Goal: Transaction & Acquisition: Purchase product/service

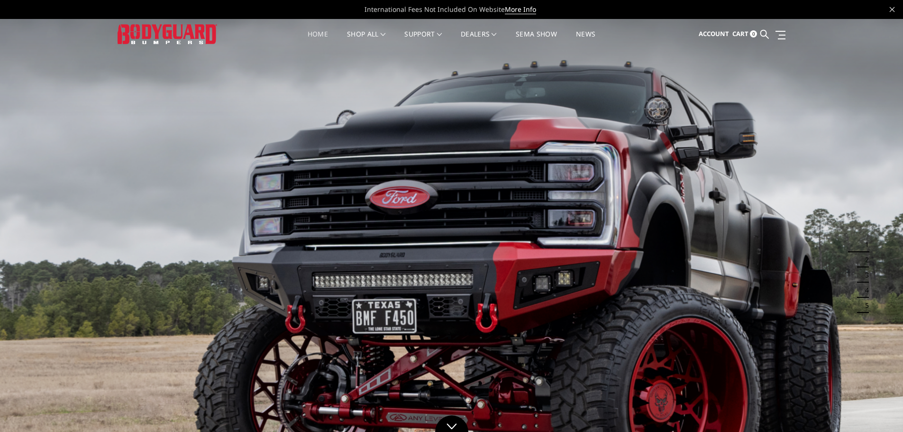
click at [763, 40] on link at bounding box center [764, 34] width 9 height 30
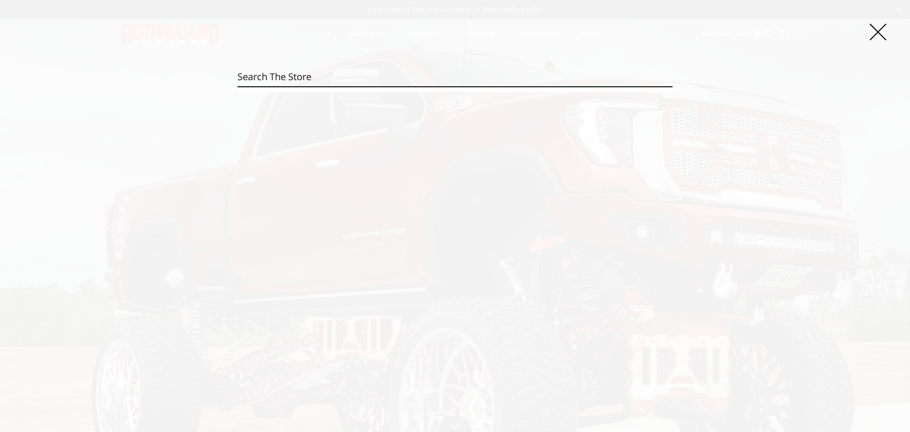
drag, startPoint x: 440, startPoint y: 105, endPoint x: 436, endPoint y: 107, distance: 4.9
click at [436, 107] on div "Search Search" at bounding box center [455, 216] width 910 height 432
drag, startPoint x: 407, startPoint y: 73, endPoint x: 394, endPoint y: 82, distance: 15.9
click at [406, 74] on input "Search" at bounding box center [454, 76] width 435 height 19
click at [306, 82] on input "Search" at bounding box center [454, 76] width 435 height 19
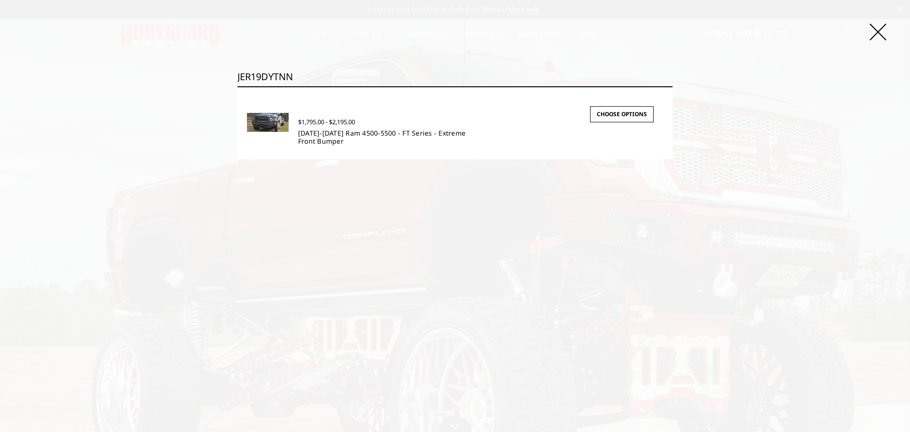
type input "JER19DYTNN"
click at [309, 133] on link "[DATE]-[DATE] Ram 4500-5500 - FT Series - Extreme Front Bumper" at bounding box center [381, 136] width 167 height 17
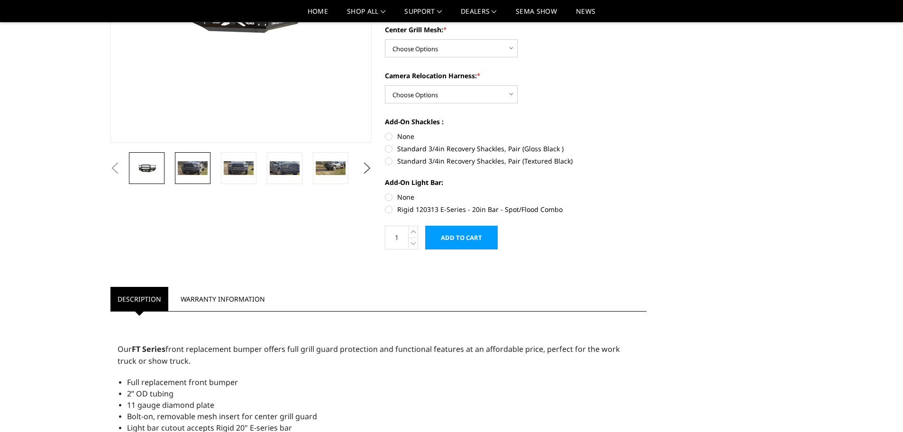
click at [192, 171] on img at bounding box center [193, 168] width 30 height 14
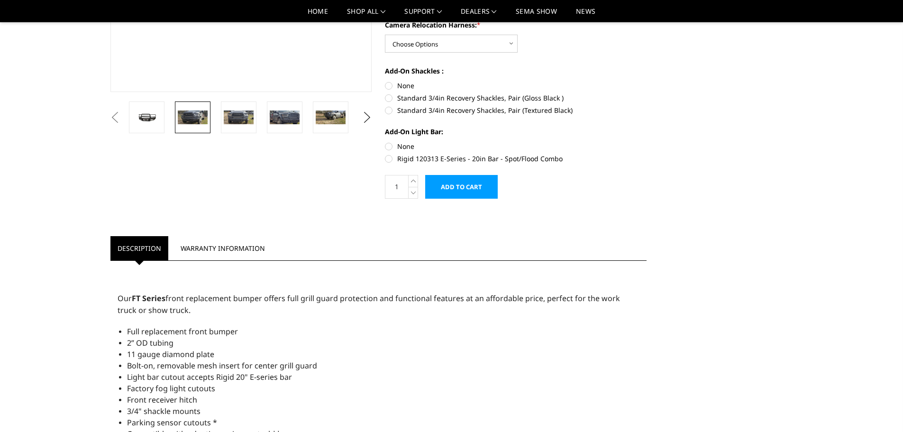
scroll to position [334, 0]
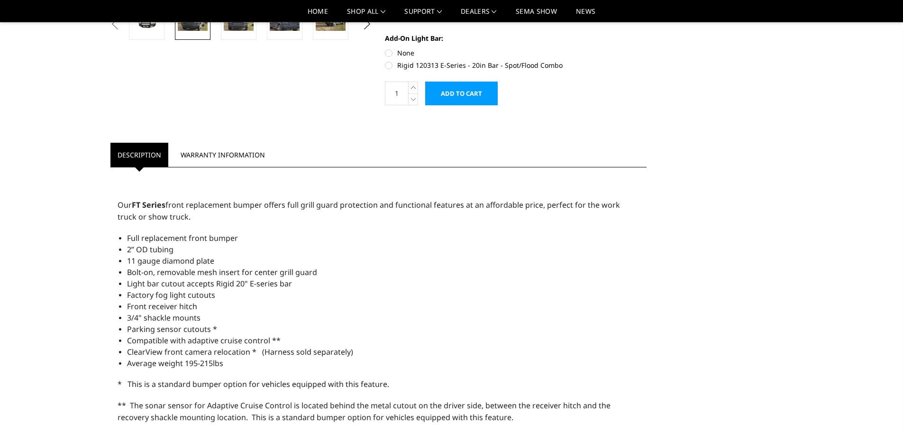
drag, startPoint x: 252, startPoint y: 307, endPoint x: 188, endPoint y: 333, distance: 69.5
click at [191, 331] on ul "Full replacement front bumper 2” OD tubing 11 gauge diamond plate Bolt-on, remo…" at bounding box center [383, 300] width 513 height 137
click at [140, 349] on span "ClearView front camera relocation * (Harness sold separately)" at bounding box center [240, 352] width 226 height 10
drag, startPoint x: 102, startPoint y: 327, endPoint x: 150, endPoint y: 331, distance: 48.0
click at [139, 331] on div "Home Truck Ram Ram Front Bumpers [DATE]-[DATE] Ram 4500/5500 [DATE]-[DATE] Ram …" at bounding box center [451, 264] width 903 height 1132
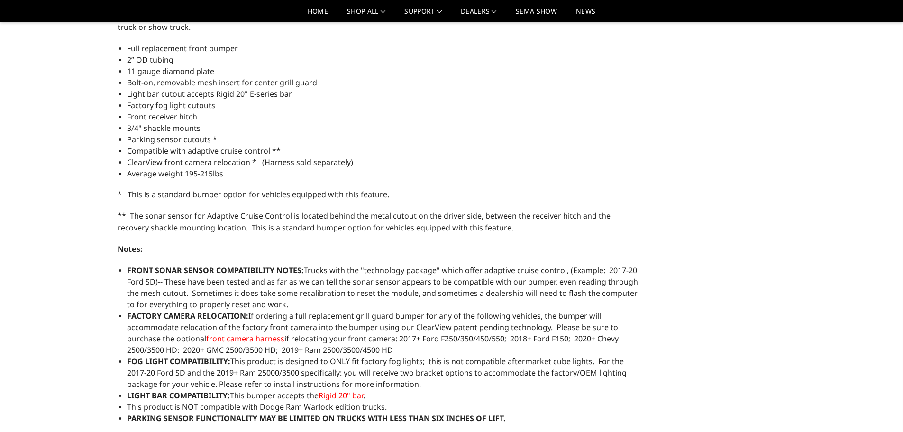
scroll to position [476, 0]
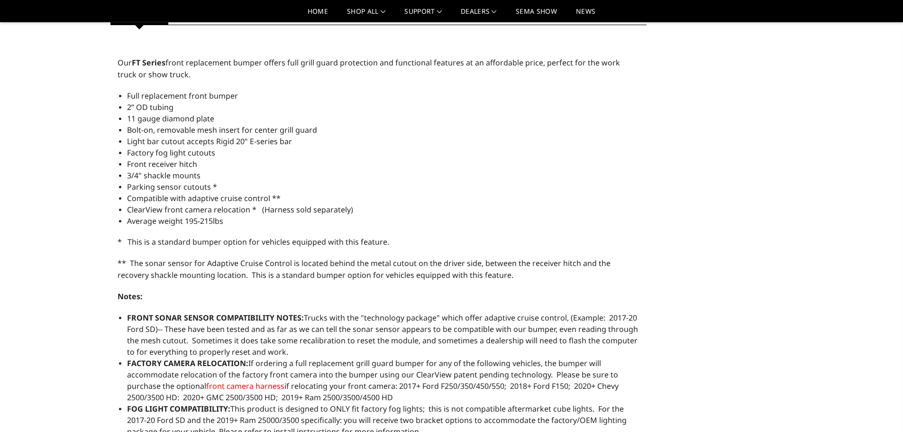
drag, startPoint x: 154, startPoint y: 174, endPoint x: 215, endPoint y: 178, distance: 61.7
click at [206, 177] on li "3/4" shackle mounts" at bounding box center [383, 175] width 513 height 11
drag, startPoint x: 192, startPoint y: 171, endPoint x: 4, endPoint y: 203, distance: 189.9
click at [42, 185] on div "Home Truck Ram Ram Front Bumpers [DATE]-[DATE] Ram 4500/5500 [DATE]-[DATE] Ram …" at bounding box center [451, 121] width 903 height 1132
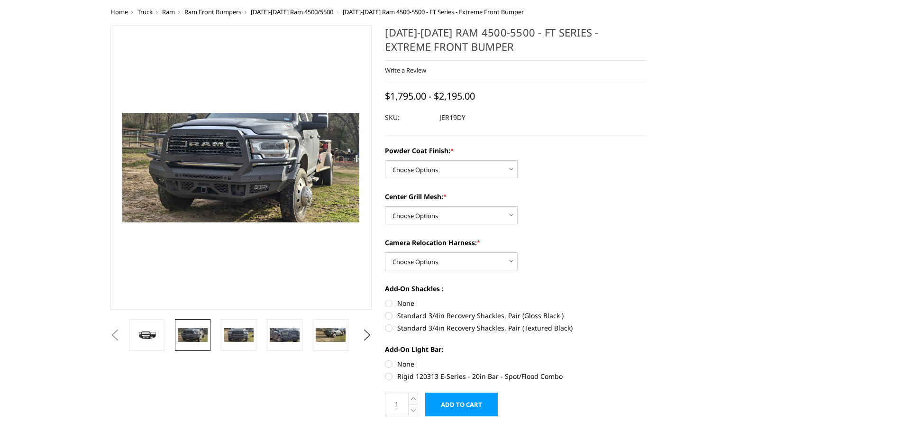
scroll to position [0, 0]
